Goal: Transaction & Acquisition: Purchase product/service

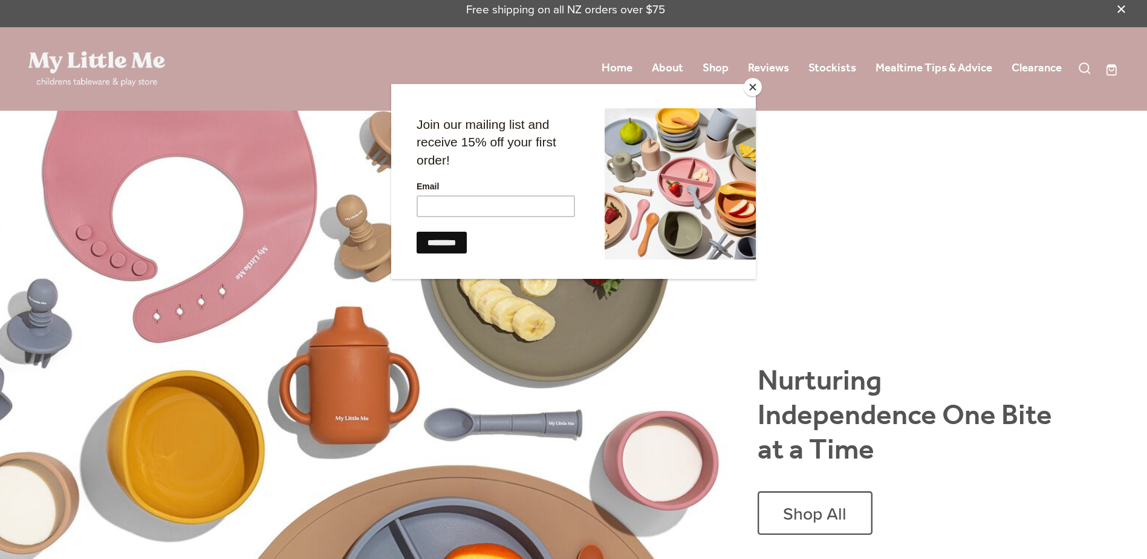
scroll to position [10, 0]
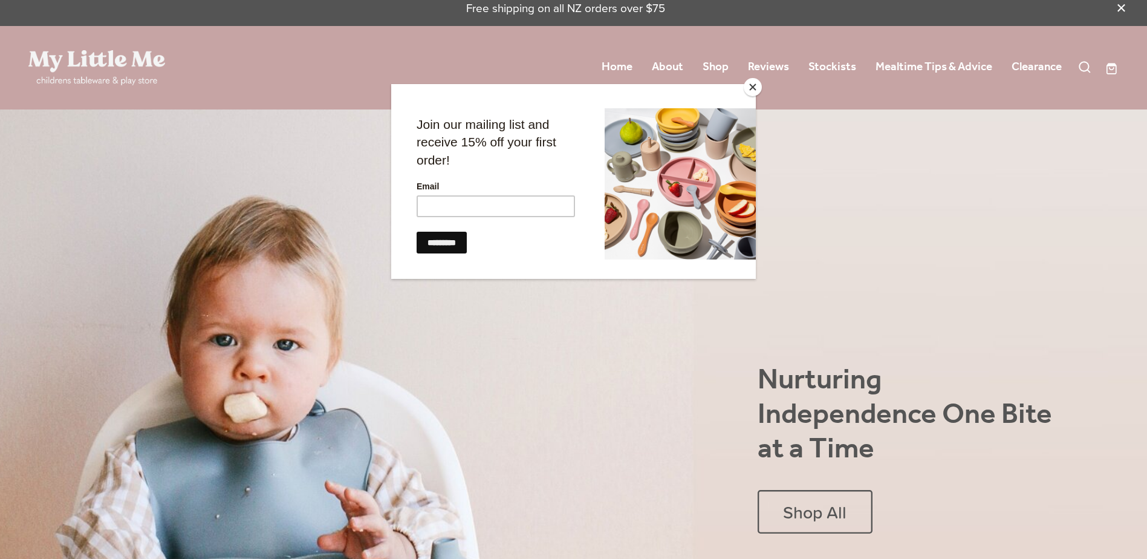
click at [752, 86] on button "Close" at bounding box center [753, 87] width 18 height 18
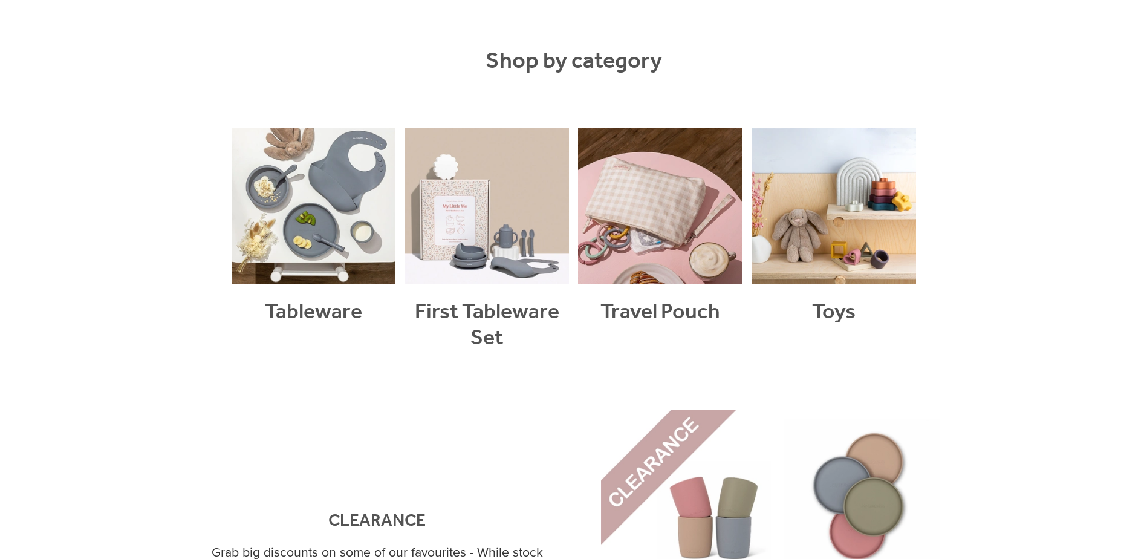
scroll to position [1047, 0]
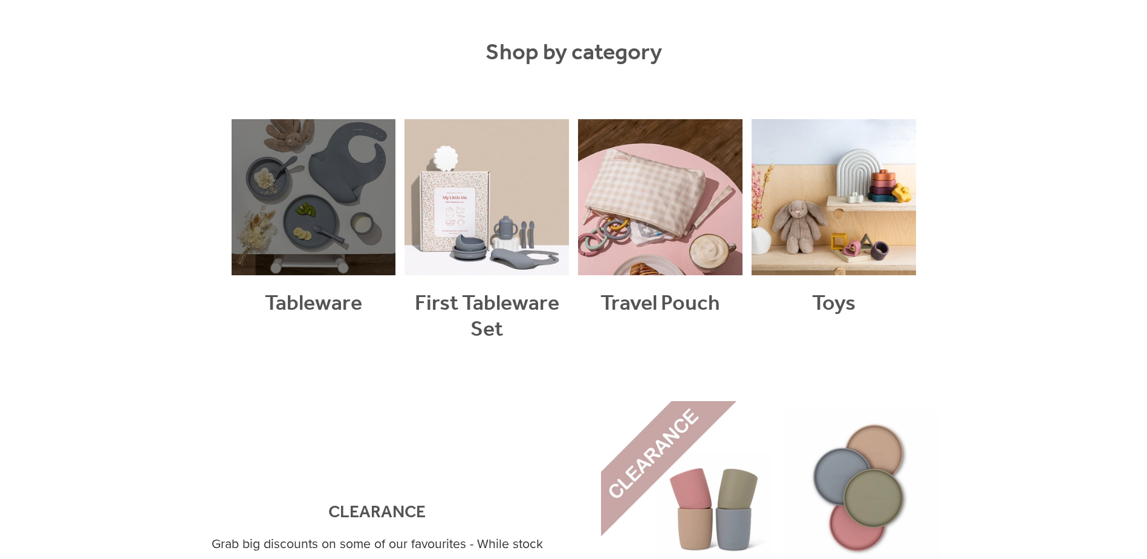
click at [314, 294] on link at bounding box center [314, 245] width 164 height 253
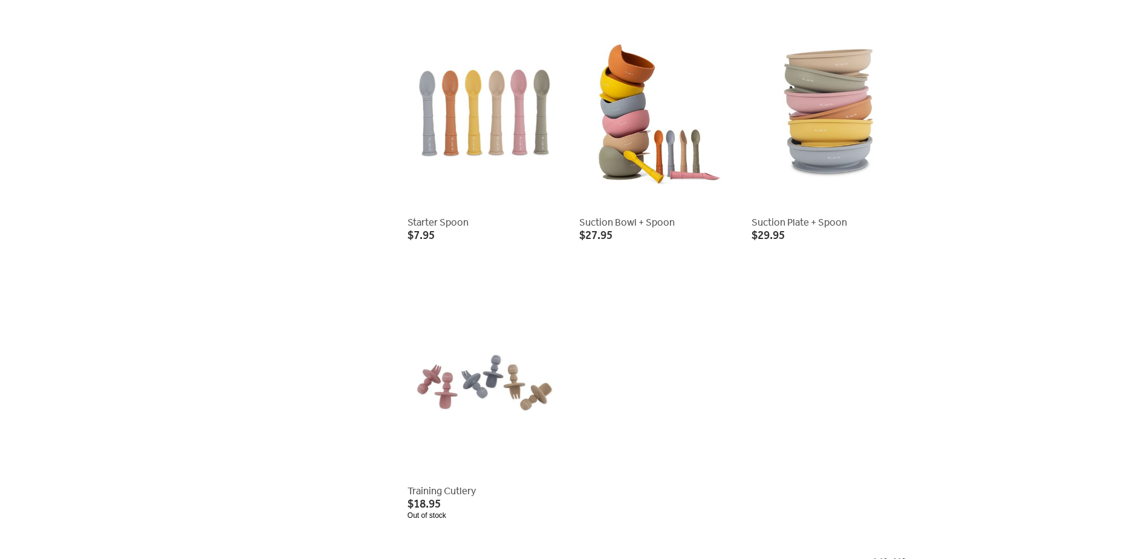
scroll to position [990, 0]
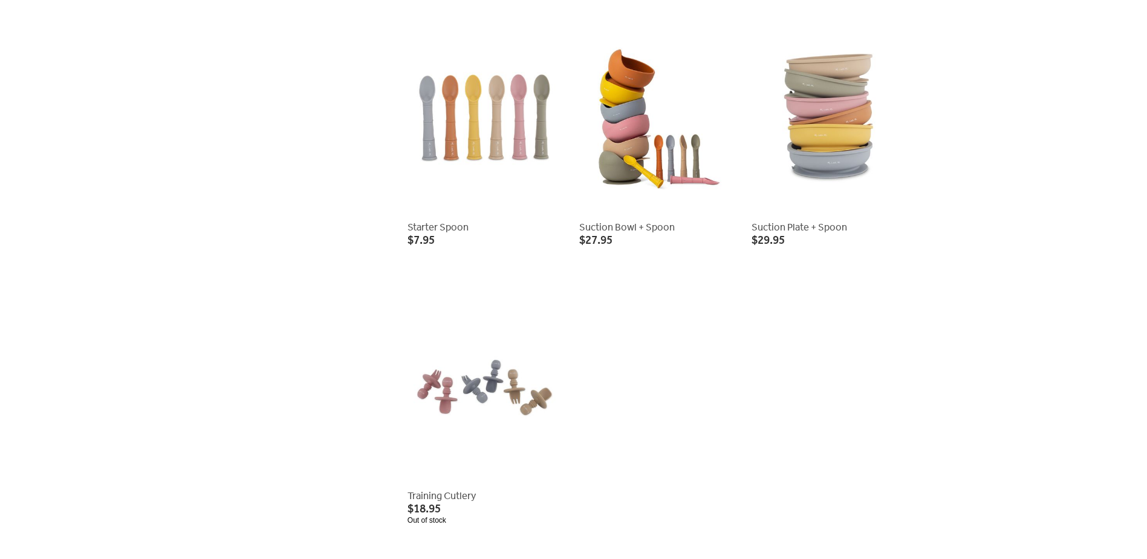
click at [609, 223] on link at bounding box center [656, 138] width 154 height 233
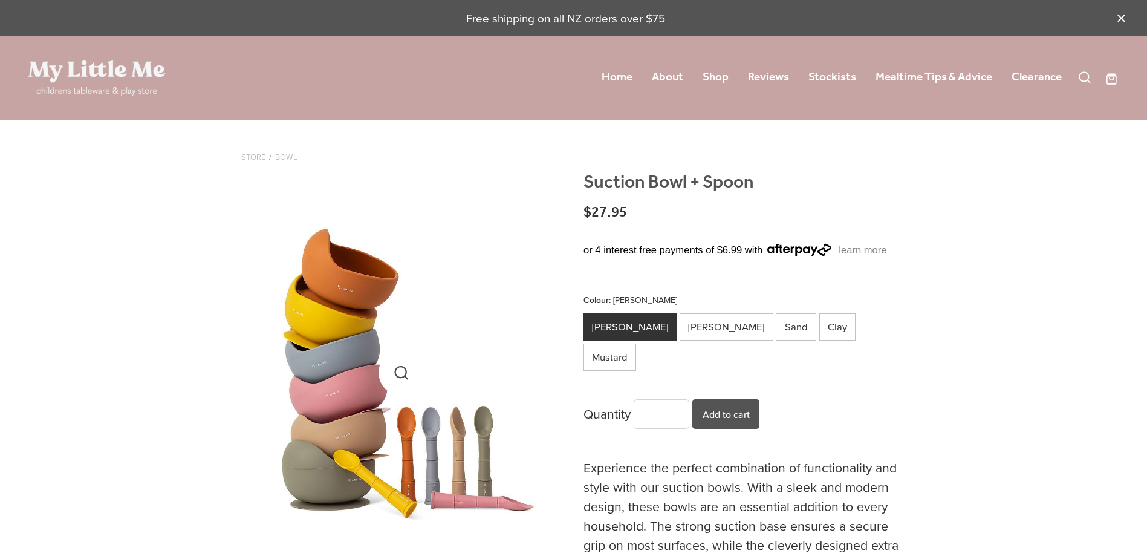
click at [388, 484] on div "carousel" at bounding box center [401, 372] width 321 height 401
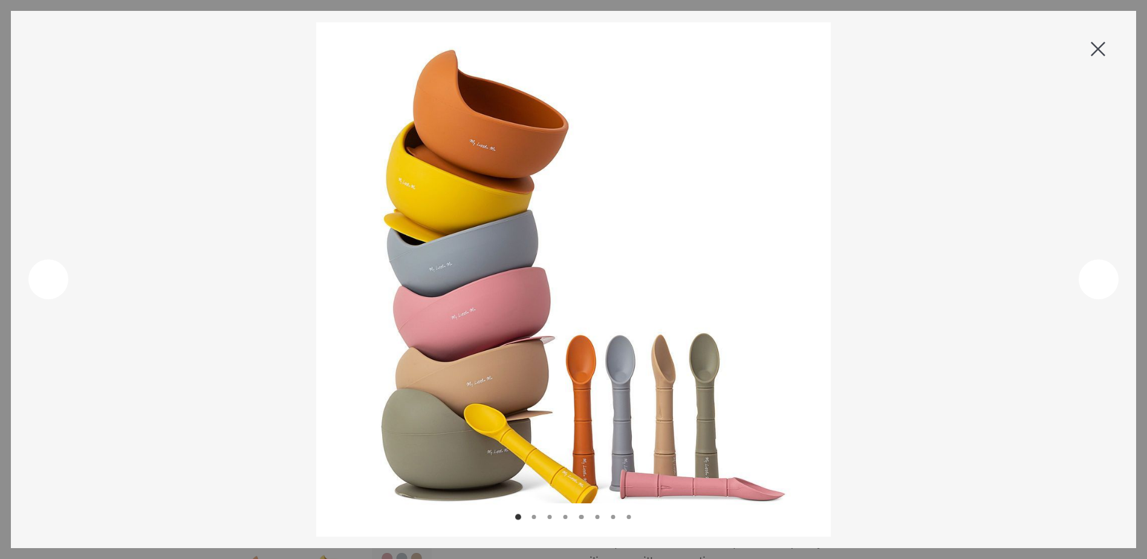
scroll to position [131, 0]
click at [1091, 283] on rs-icon at bounding box center [1099, 279] width 41 height 41
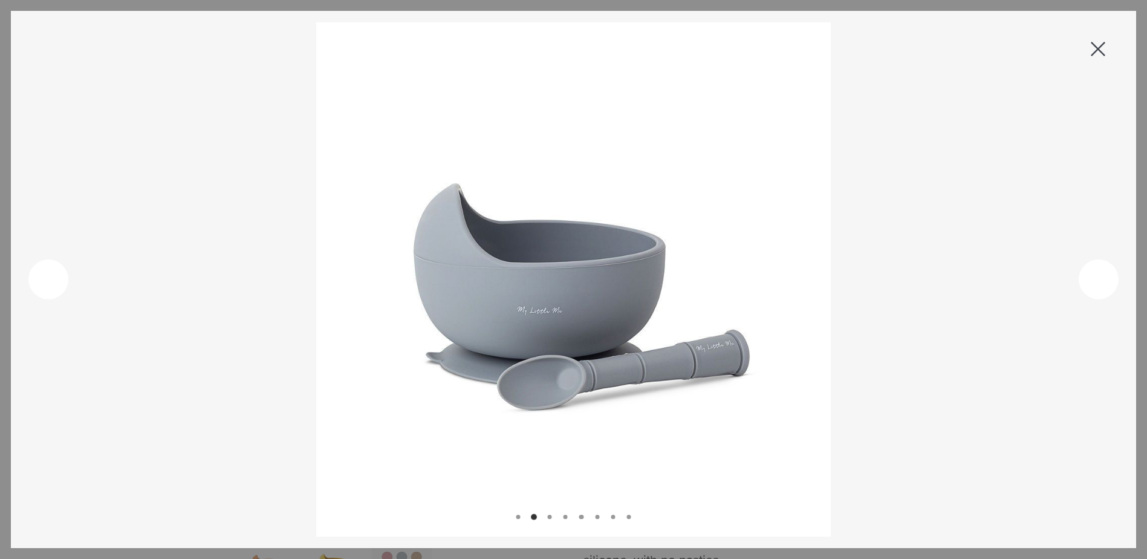
click at [1091, 283] on rs-icon at bounding box center [1099, 279] width 41 height 41
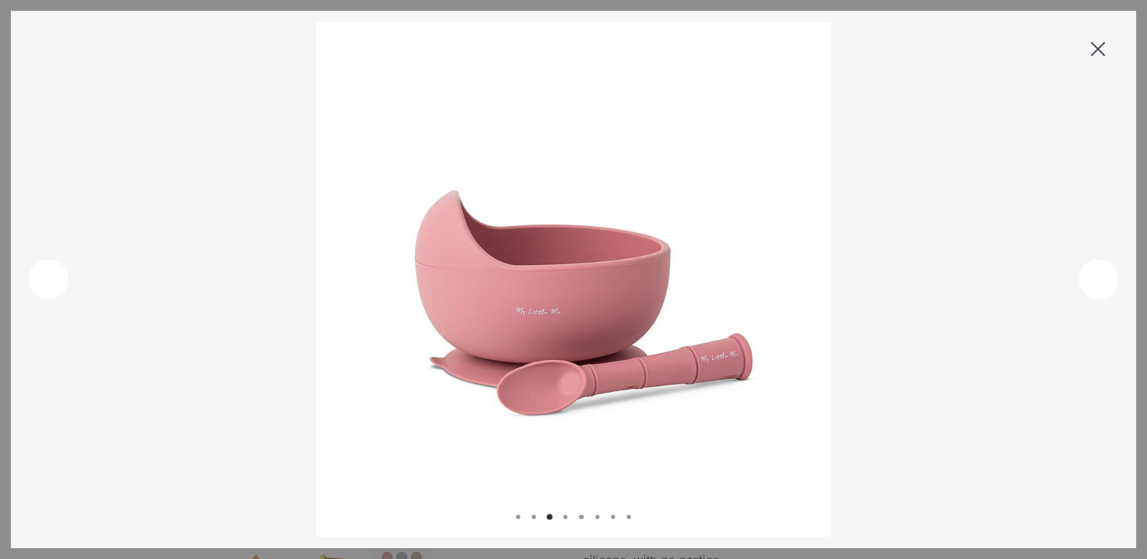
click at [1091, 283] on rs-icon at bounding box center [1099, 279] width 41 height 41
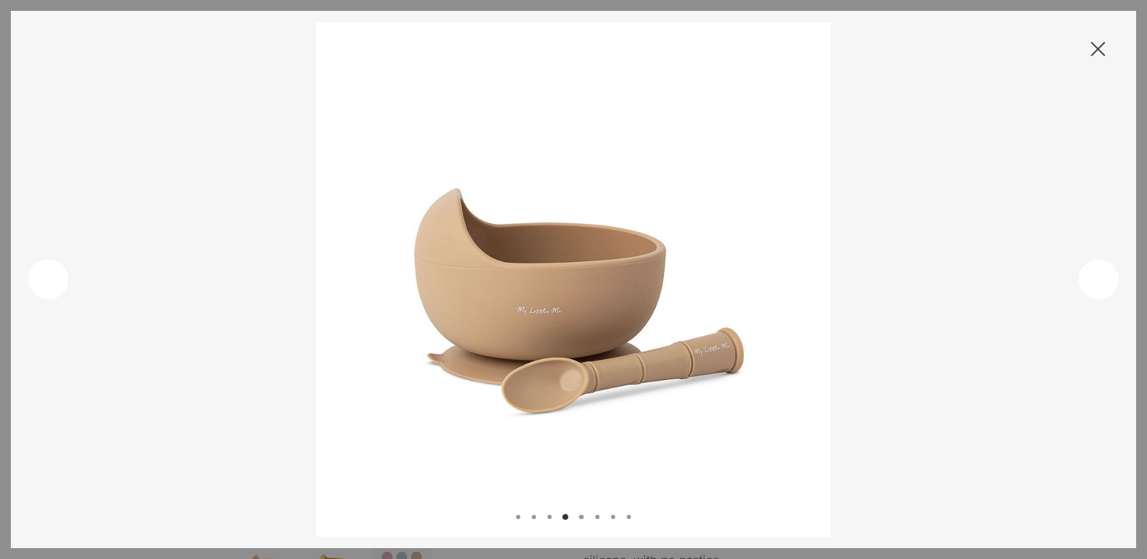
click at [1091, 283] on rs-icon at bounding box center [1099, 279] width 41 height 41
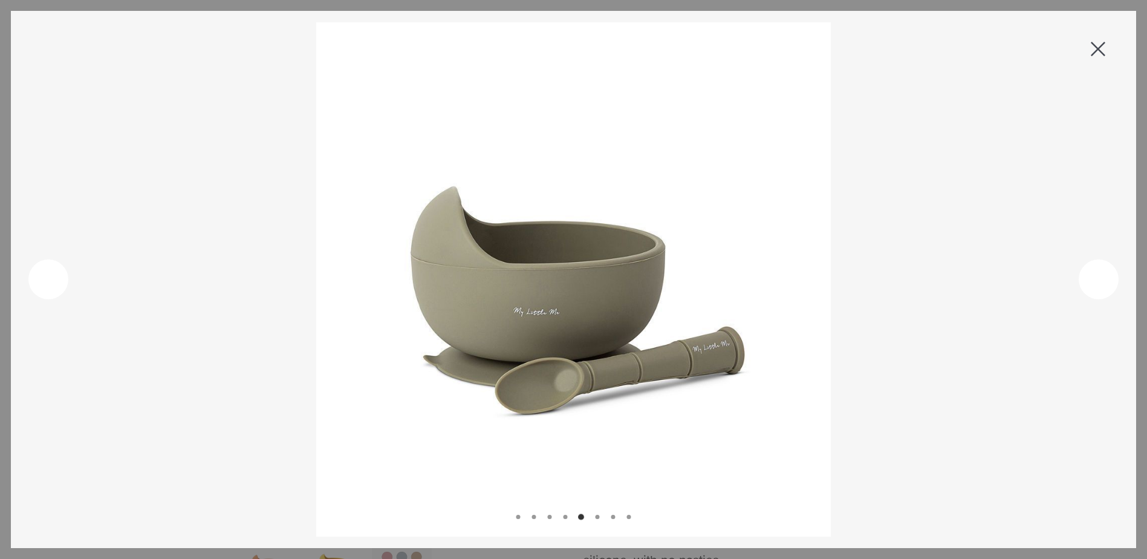
click at [1091, 283] on rs-icon at bounding box center [1099, 279] width 41 height 41
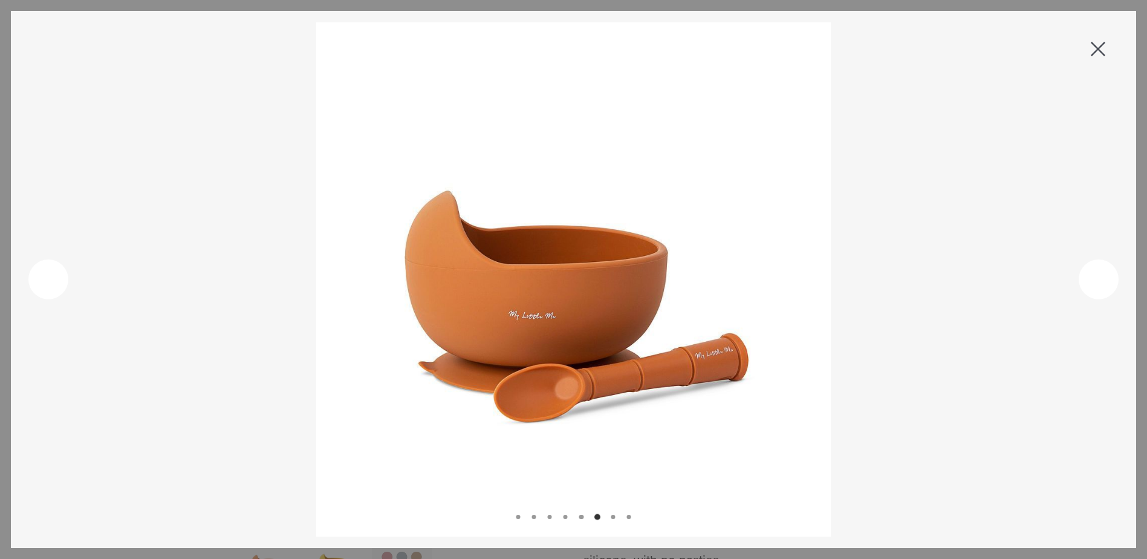
click at [1091, 283] on rs-icon at bounding box center [1099, 279] width 41 height 41
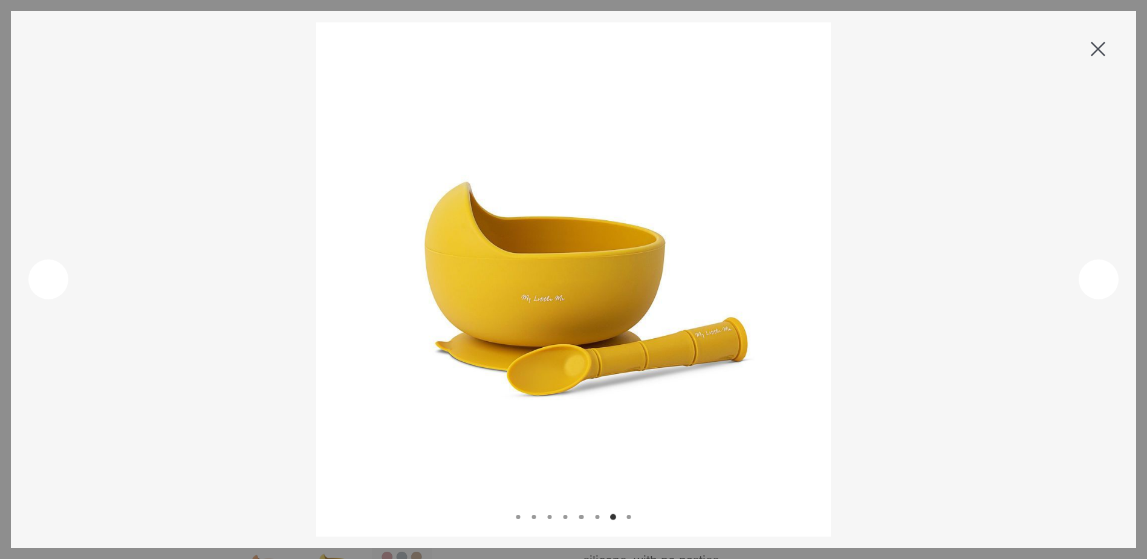
click at [1091, 282] on rs-icon at bounding box center [1099, 279] width 41 height 41
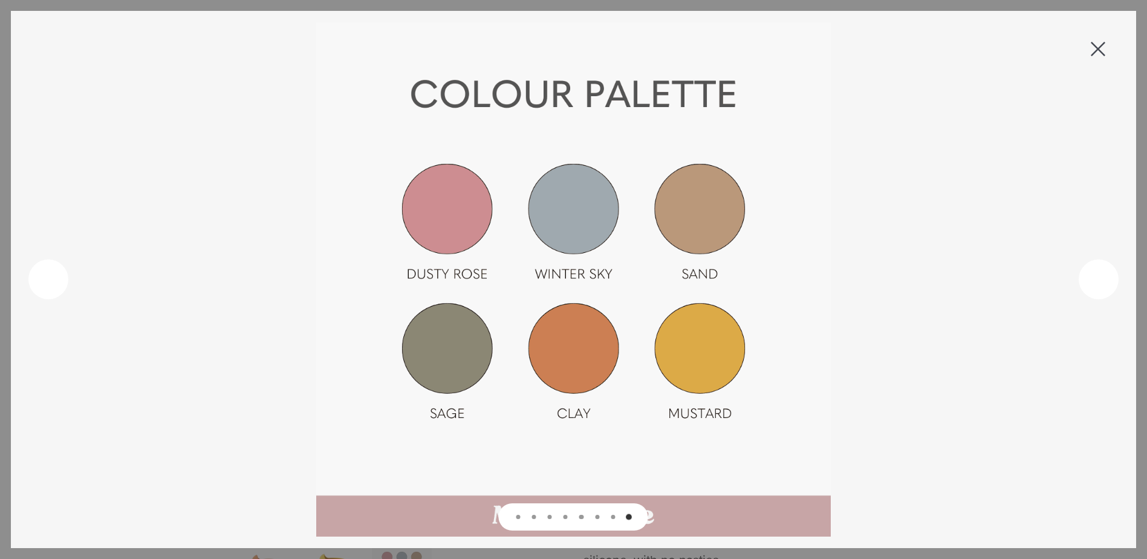
click at [1091, 282] on rs-icon at bounding box center [1099, 279] width 41 height 41
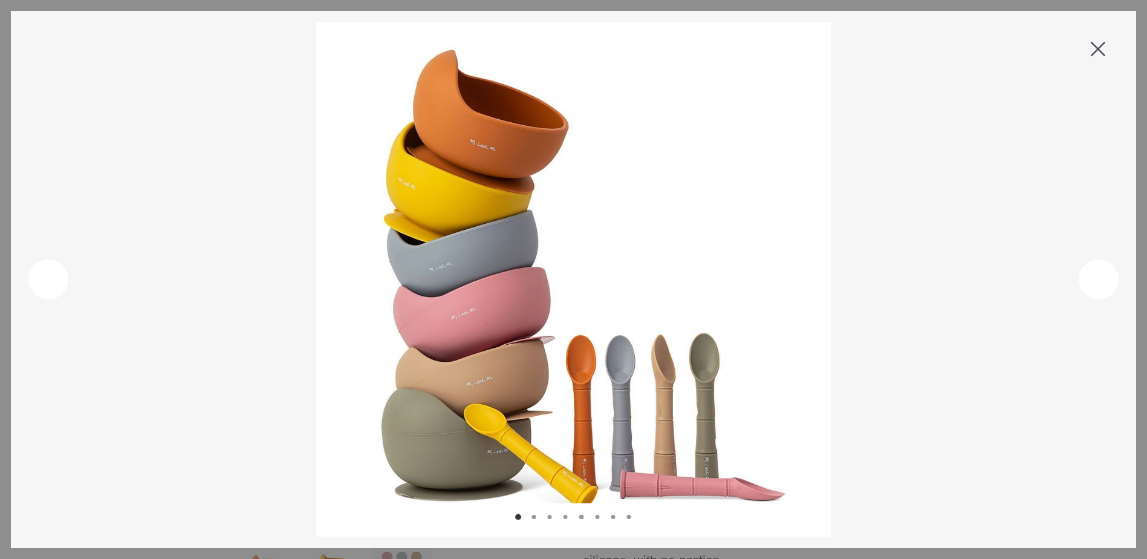
click at [1095, 54] on span at bounding box center [1098, 49] width 15 height 15
